Goal: Communication & Community: Answer question/provide support

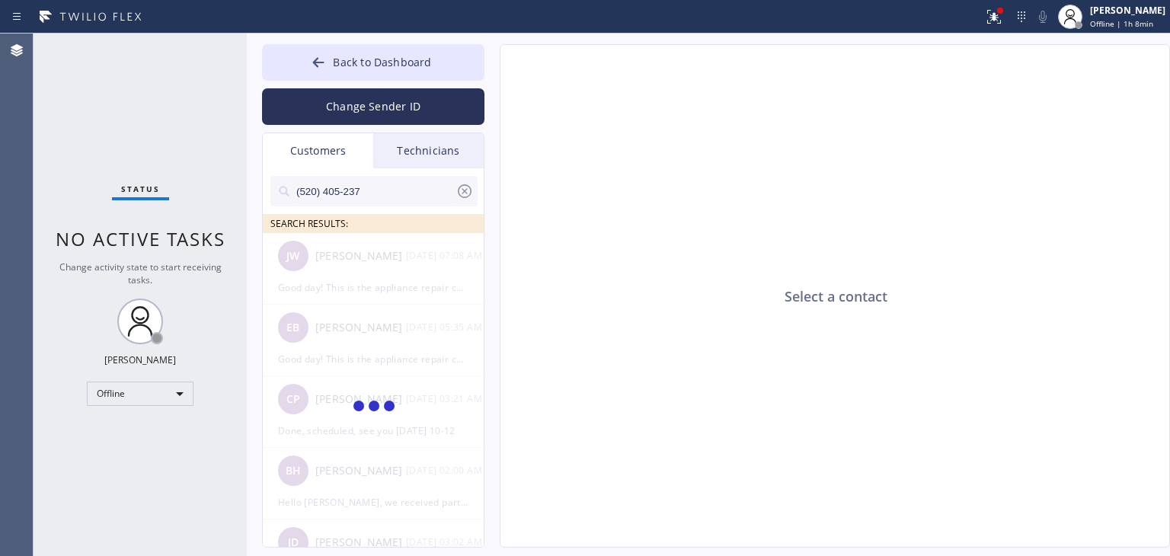
click at [435, 182] on input "(520) 405-237" at bounding box center [375, 191] width 161 height 30
type input "(520) 405-237"
click at [373, 266] on div "[PERSON_NAME] [PERSON_NAME] --:--" at bounding box center [374, 256] width 222 height 46
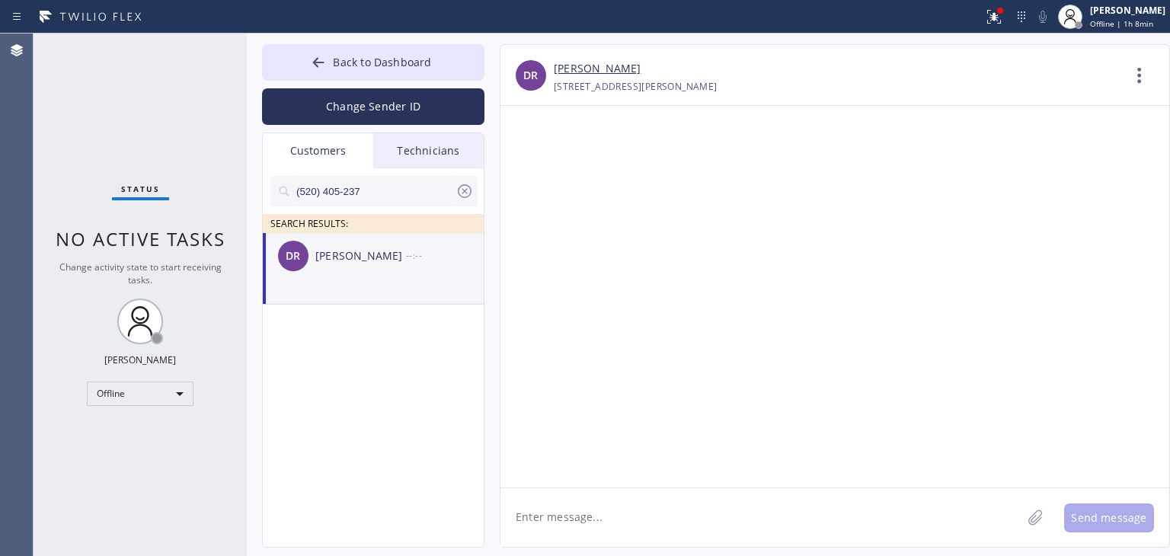
click at [622, 511] on textarea at bounding box center [760, 517] width 521 height 59
paste textarea "Good day! This is the appliance repair company you recently contacted. Unfortun…"
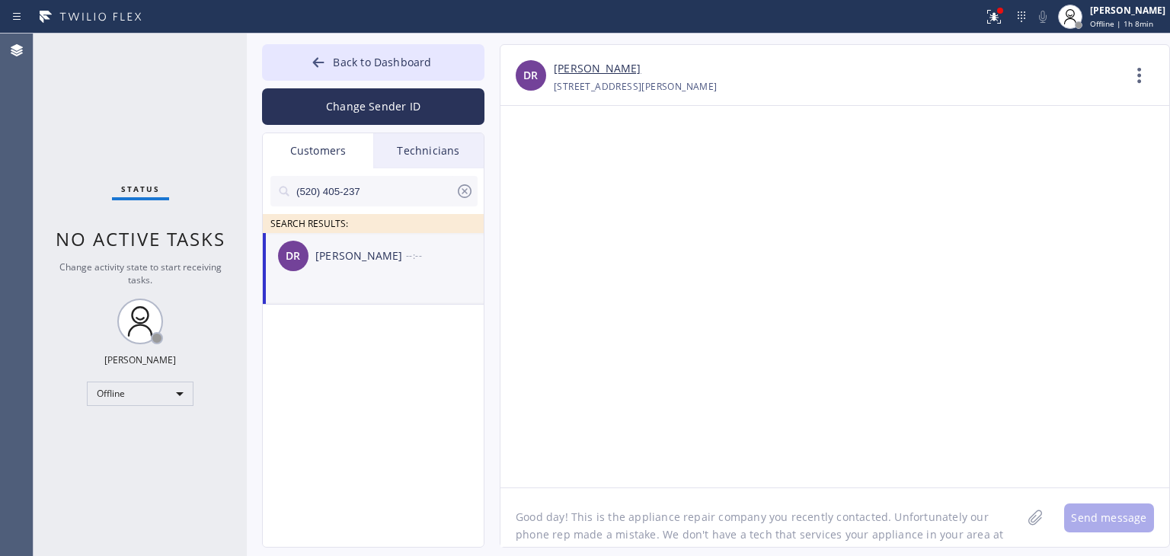
click at [573, 491] on textarea "Good day! This is the appliance repair company you recently contacted. Unfortun…" at bounding box center [760, 517] width 521 height 59
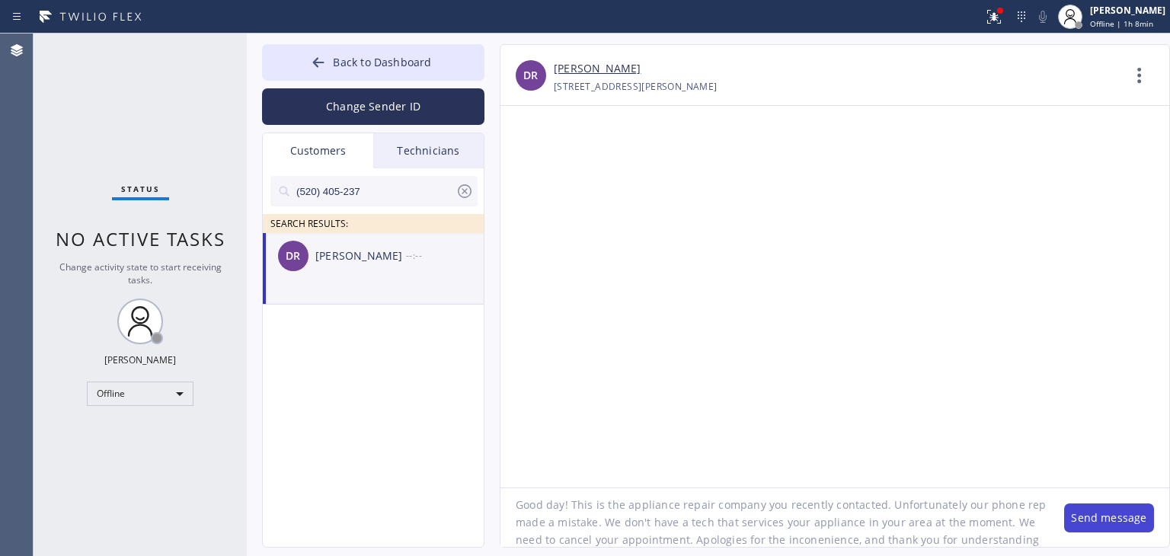
type textarea "Good day! This is the appliance repair company you recently contacted. Unfortun…"
click at [1103, 527] on button "Send message" at bounding box center [1109, 517] width 90 height 29
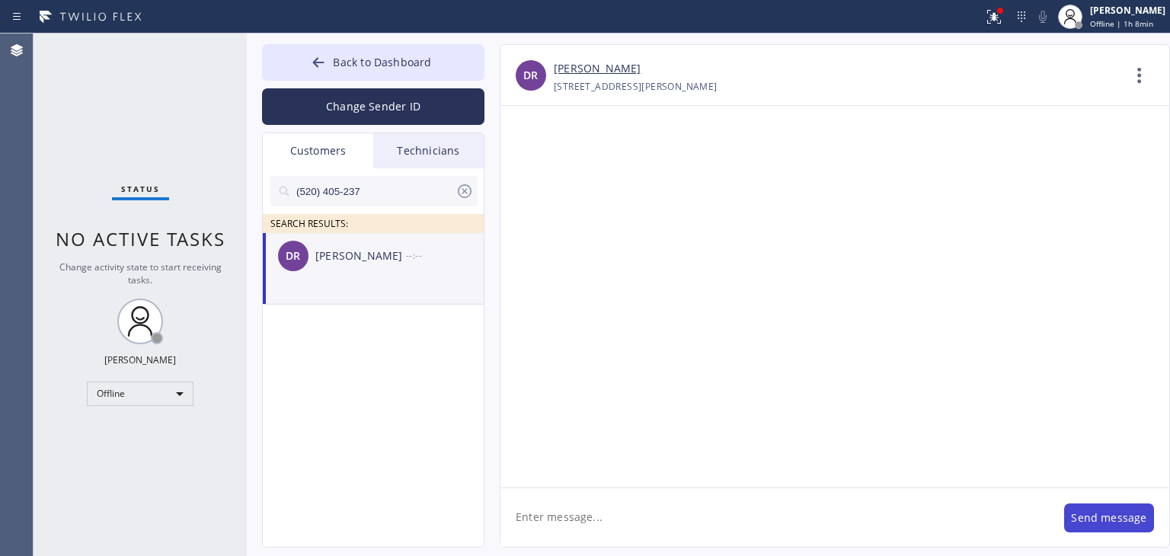
scroll to position [0, 0]
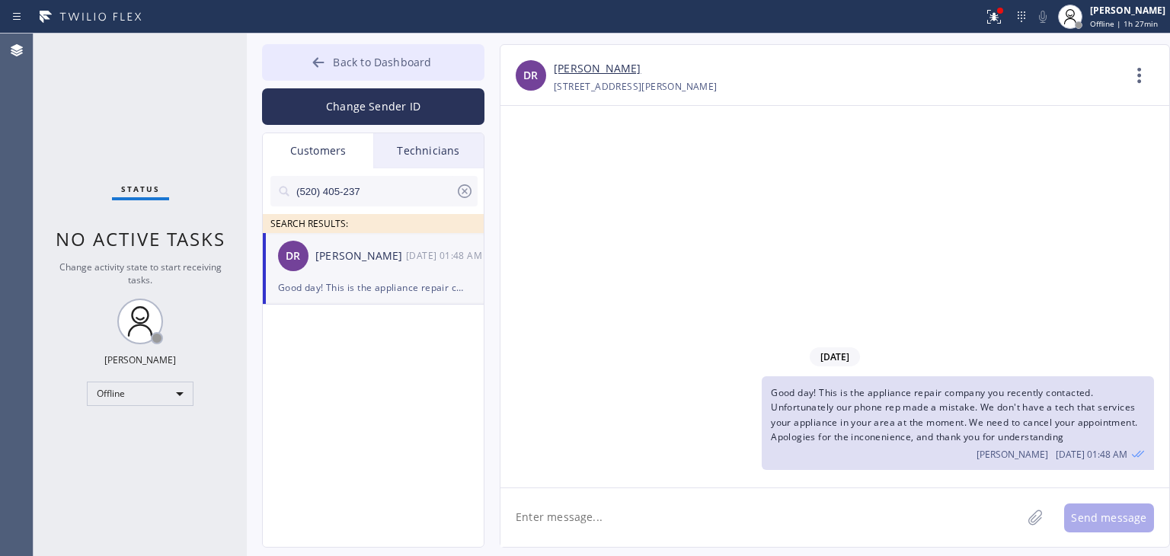
click at [405, 50] on button "Back to Dashboard" at bounding box center [373, 62] width 222 height 37
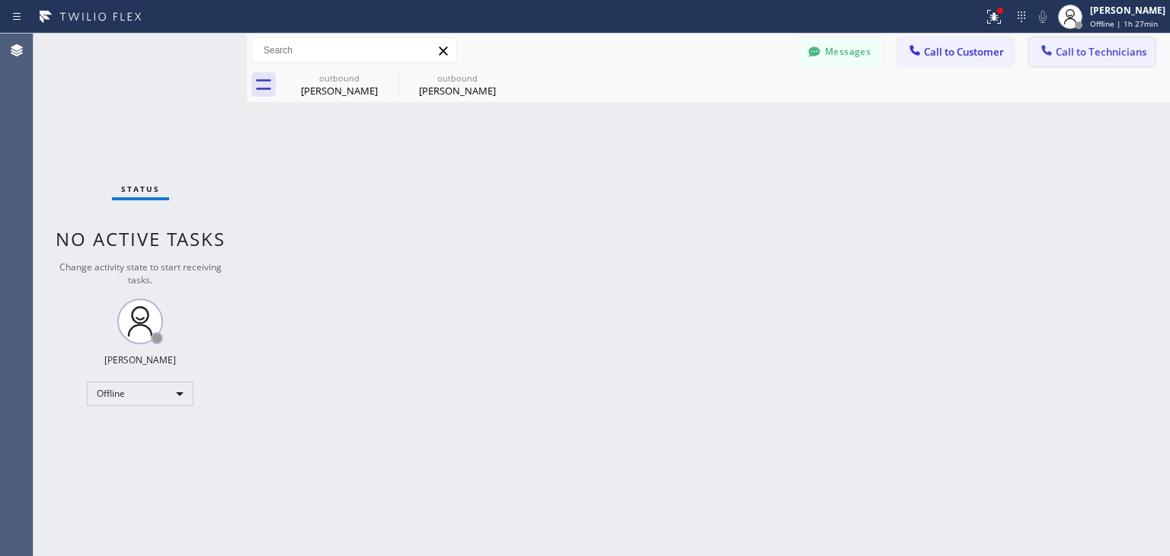
click at [1109, 65] on button "Call to Technicians" at bounding box center [1092, 51] width 126 height 29
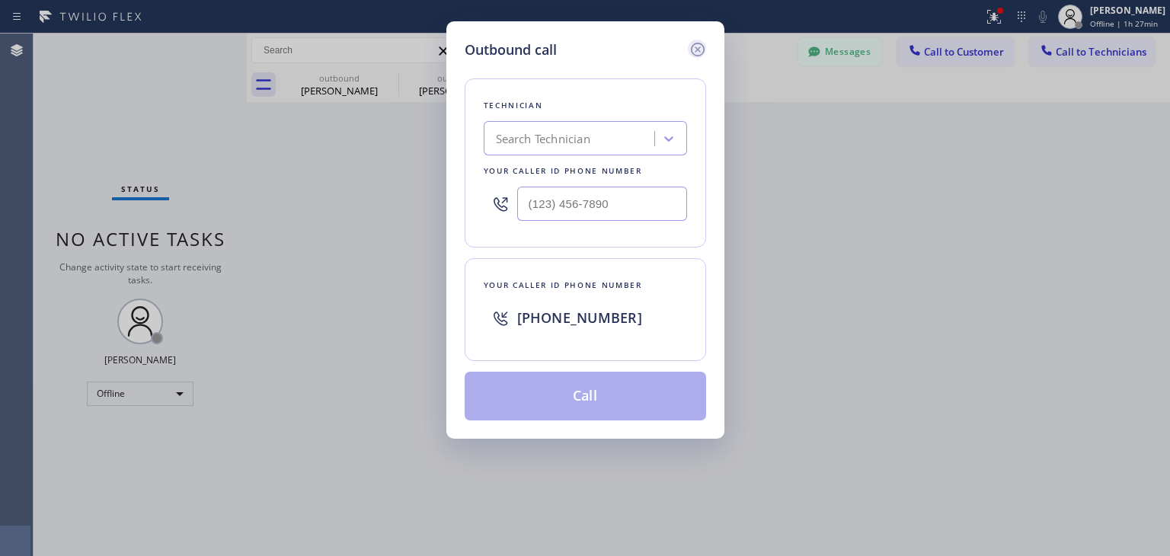
click at [706, 54] on icon at bounding box center [697, 49] width 18 height 18
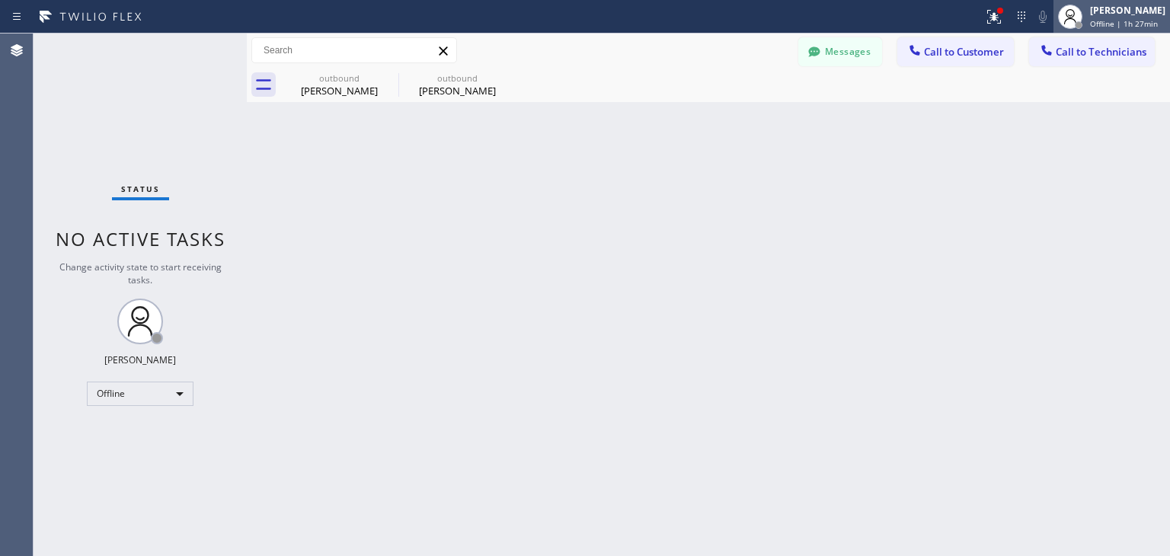
click at [1115, 14] on div "Status report Issues detected These issues could affect your workflow. Please c…" at bounding box center [1073, 17] width 193 height 34
click at [1115, 14] on div "[PERSON_NAME]" at bounding box center [1127, 10] width 75 height 13
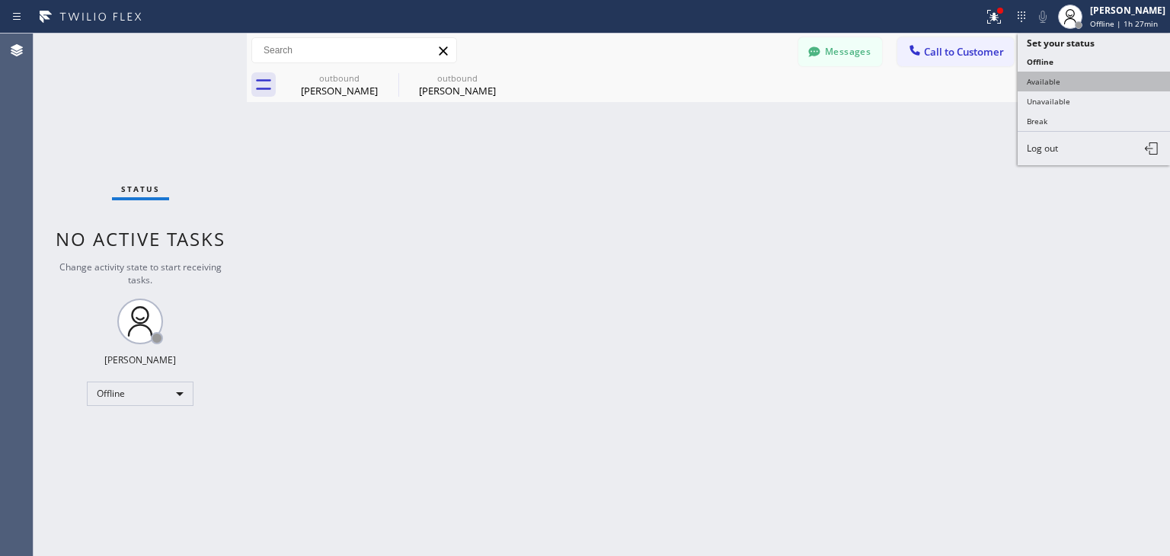
click at [1106, 77] on button "Available" at bounding box center [1093, 82] width 152 height 20
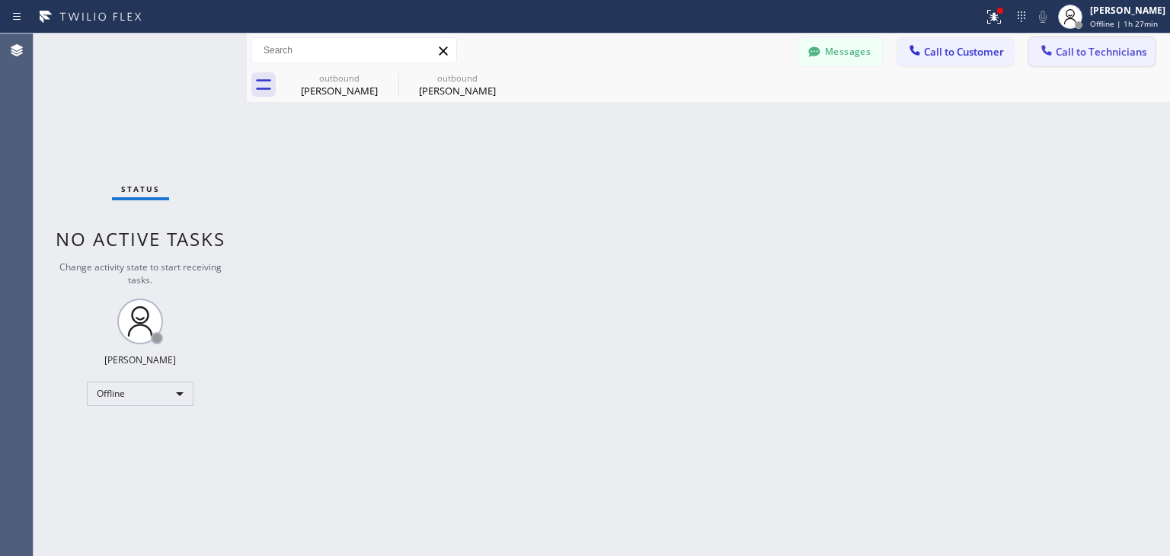
click at [1118, 65] on button "Call to Technicians" at bounding box center [1092, 51] width 126 height 29
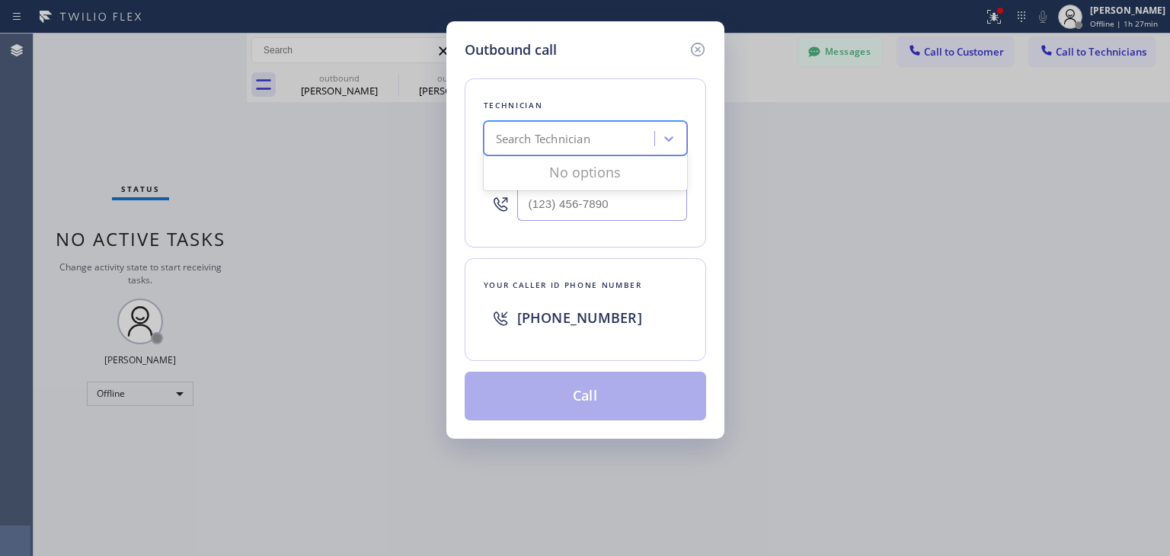
click at [643, 128] on div "Search Technician" at bounding box center [571, 139] width 166 height 27
type input "[PERSON_NAME]"
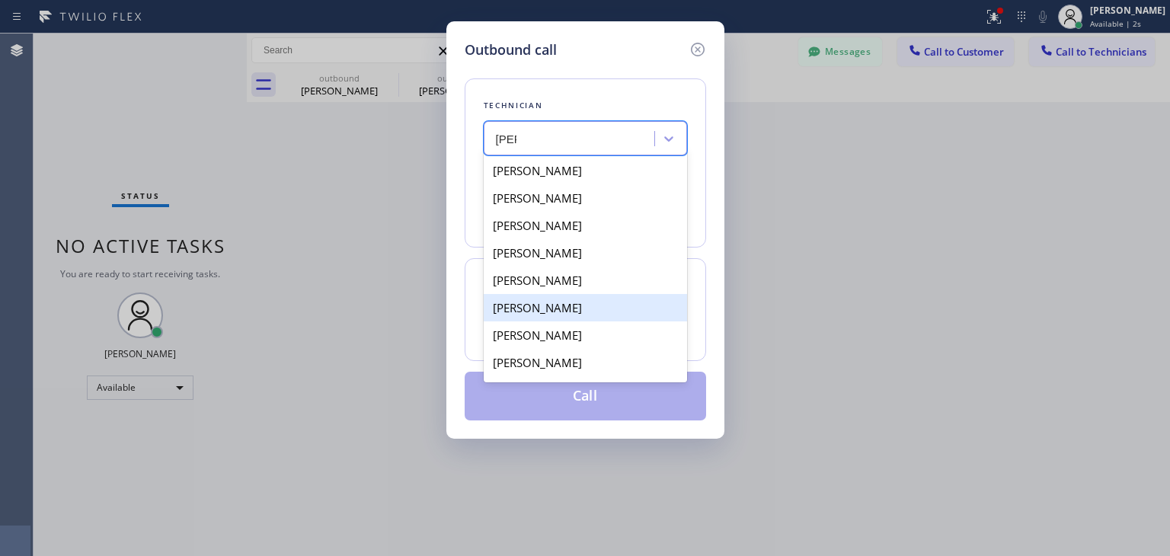
drag, startPoint x: 627, startPoint y: 293, endPoint x: 633, endPoint y: 285, distance: 10.4
click at [633, 285] on div "[PERSON_NAME] [PERSON_NAME] [PERSON_NAME] [PERSON_NAME] [PERSON_NAME] [PERSON_N…" at bounding box center [585, 268] width 203 height 228
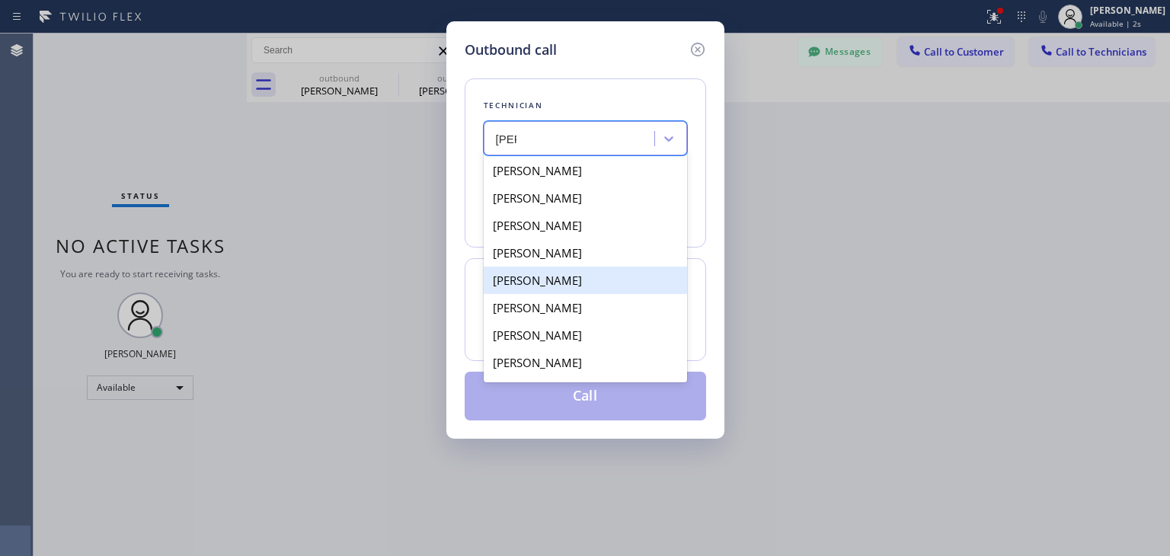
click at [633, 285] on div "[PERSON_NAME]" at bounding box center [585, 280] width 203 height 27
type input "[PHONE_NUMBER]"
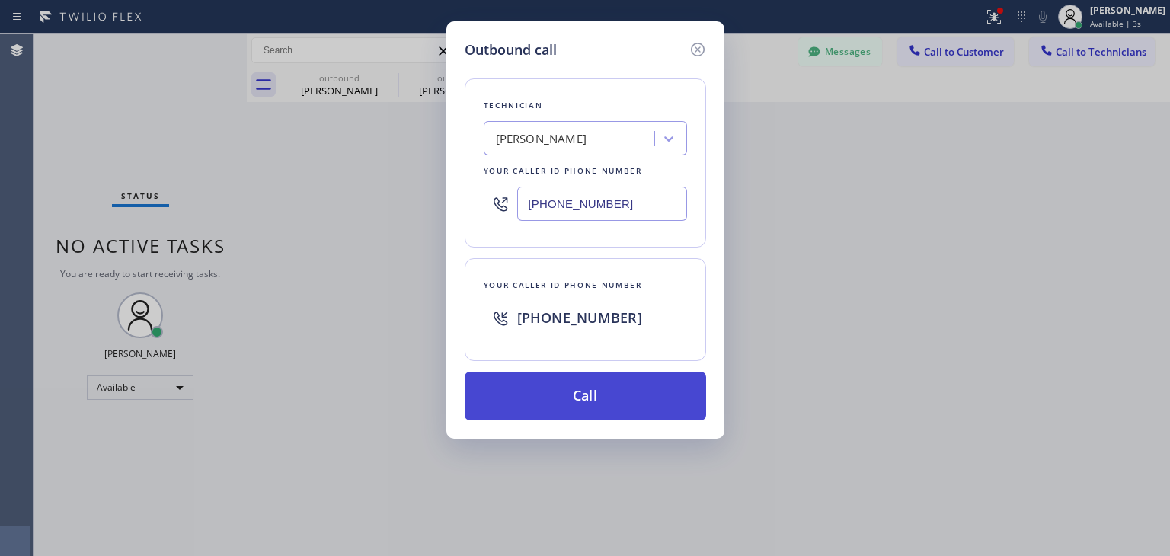
click at [631, 373] on button "Call" at bounding box center [585, 396] width 241 height 49
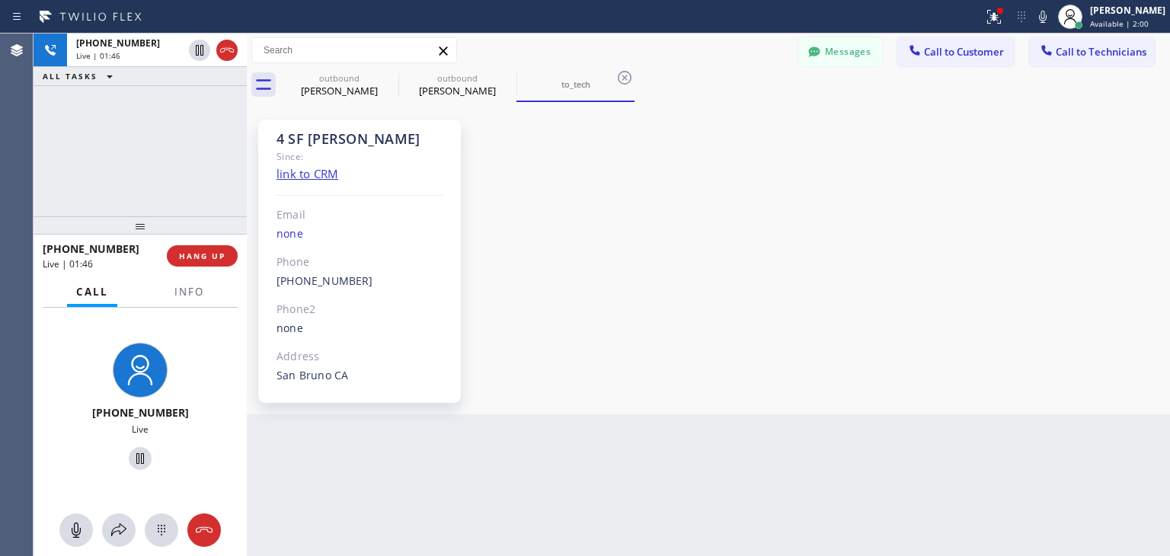
scroll to position [14807, 0]
click at [825, 46] on button "Messages" at bounding box center [840, 51] width 84 height 29
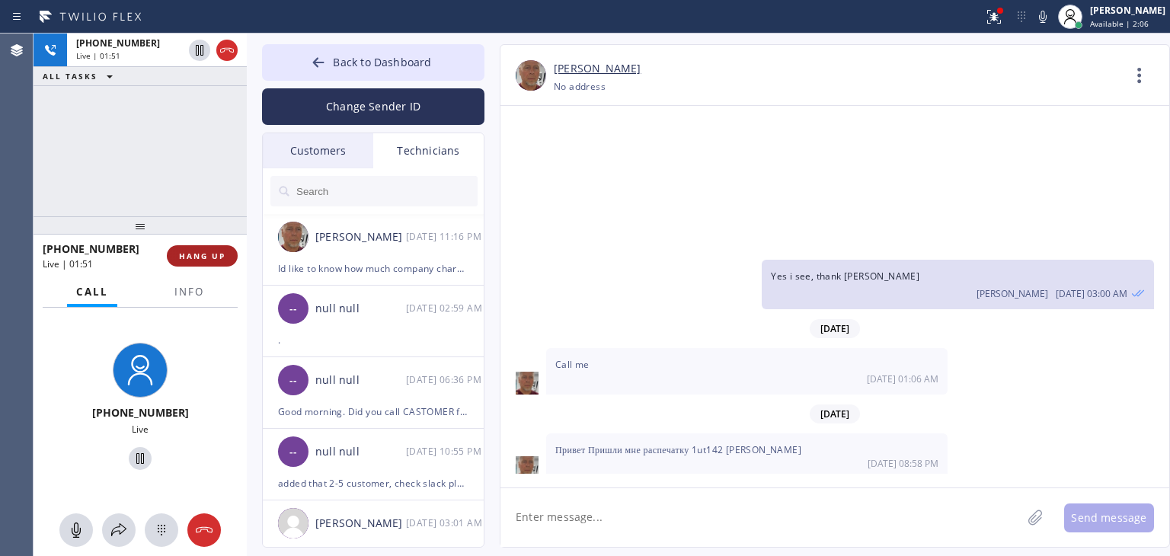
click at [194, 255] on span "HANG UP" at bounding box center [202, 256] width 46 height 11
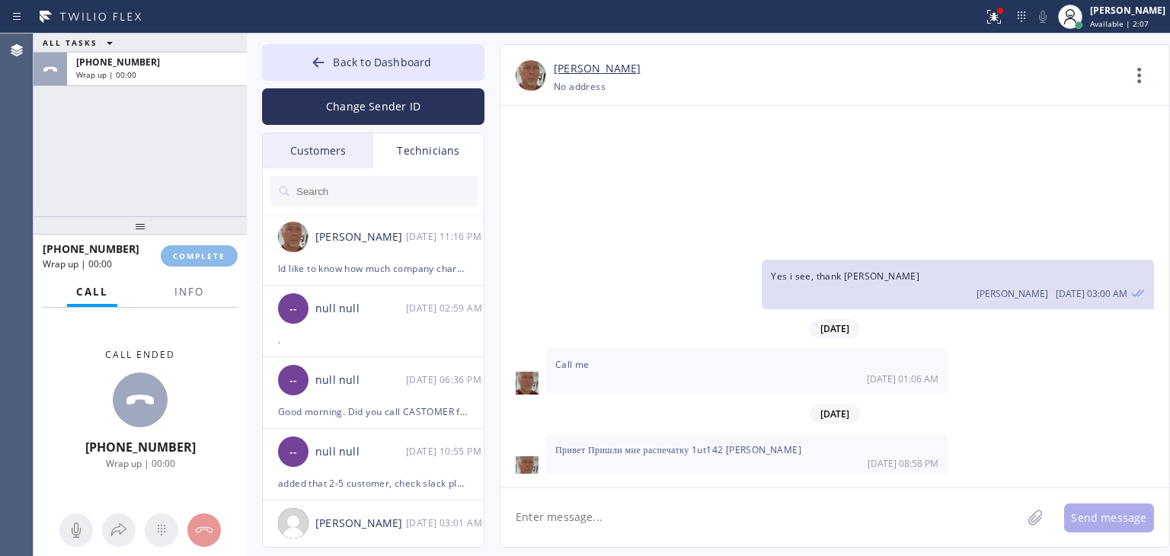
click at [855, 532] on div "ALL TASKS ALL TASKS ACTIVE TASKS TASKS IN WRAP UP [PHONE_NUMBER] Wrap up | 00:0…" at bounding box center [602, 295] width 1136 height 522
